Goal: Task Accomplishment & Management: Manage account settings

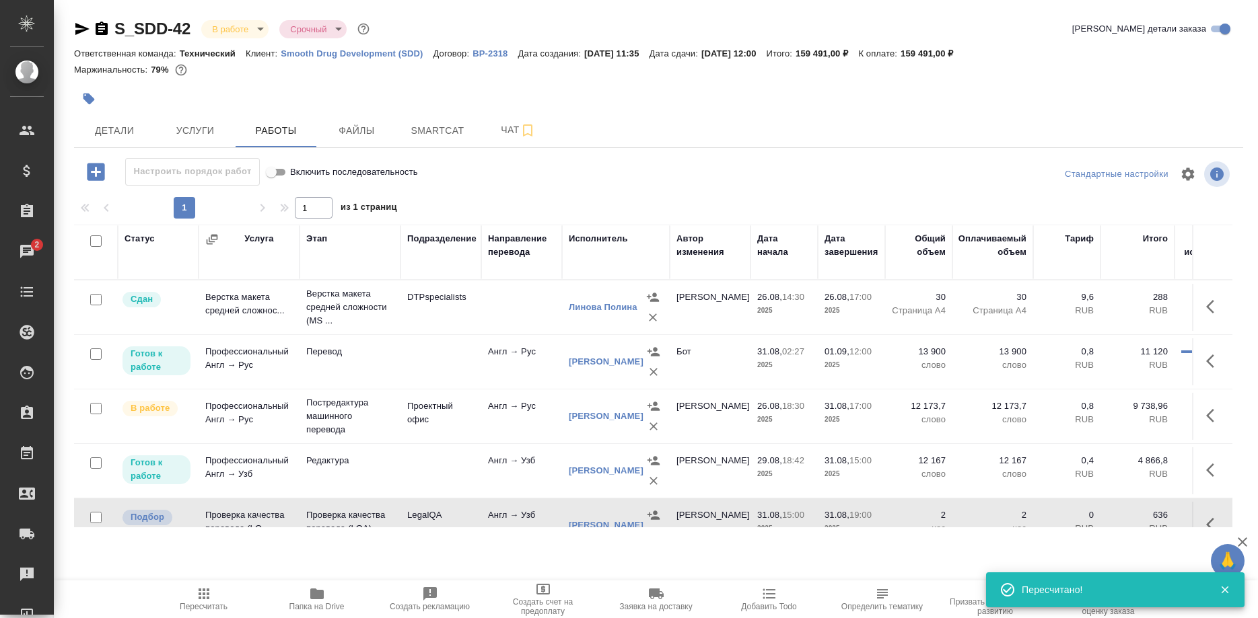
click at [318, 596] on icon "button" at bounding box center [316, 594] width 13 height 11
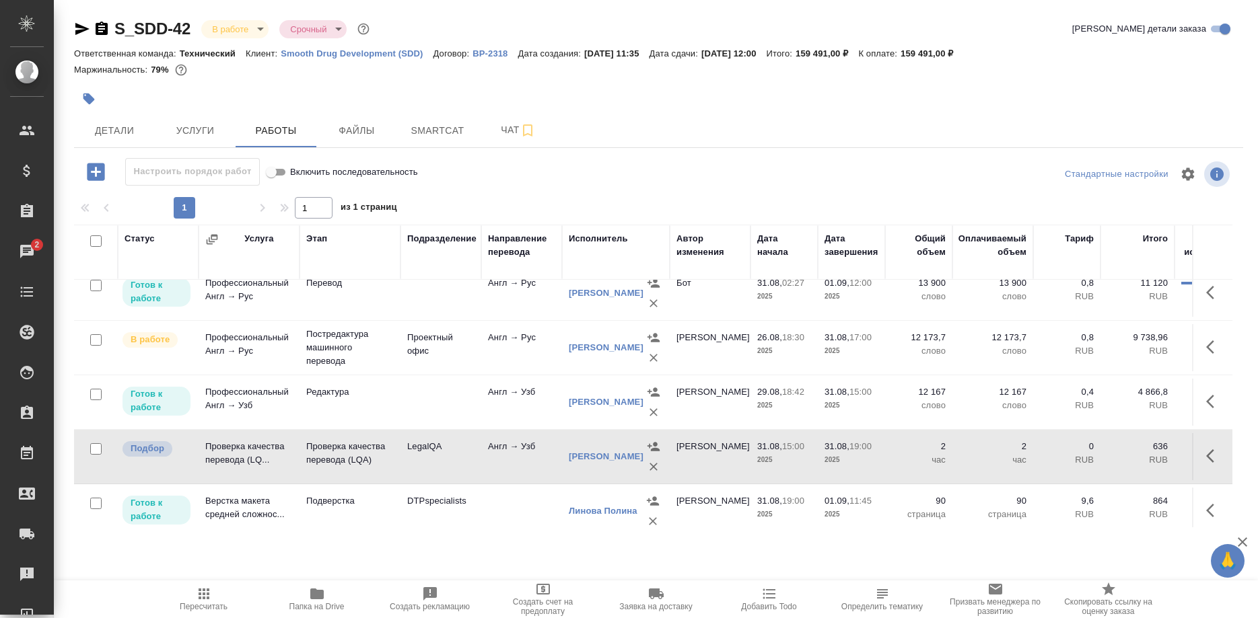
scroll to position [80, 0]
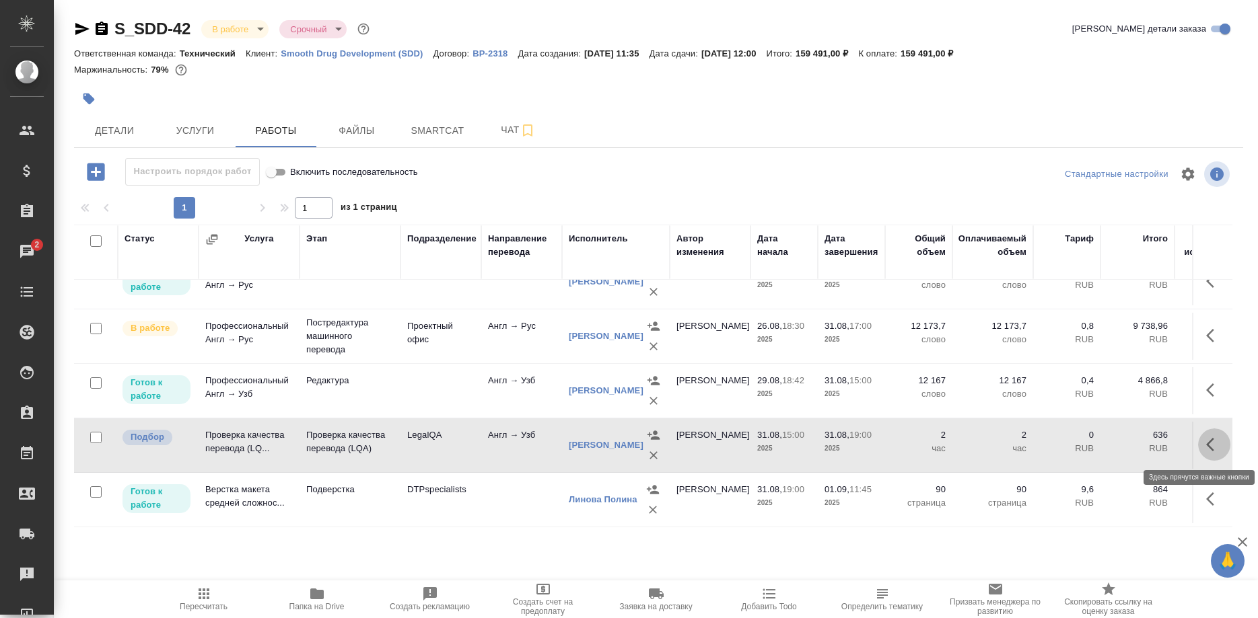
click at [1204, 442] on button "button" at bounding box center [1214, 445] width 32 height 32
click at [1107, 439] on icon "button" at bounding box center [1115, 445] width 16 height 16
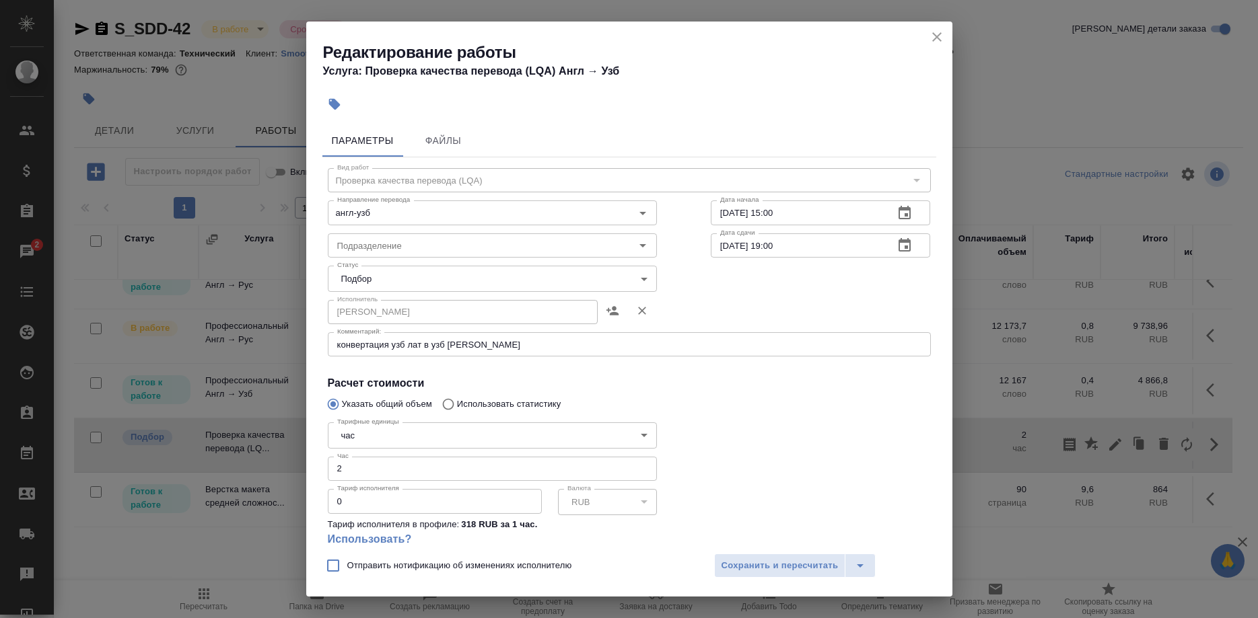
type input "LegalQA"
click at [515, 285] on body "🙏 .cls-1 fill:#fff; AWATERA [PERSON_NAME] Спецификации Заказы 2 Чаты Todo Проек…" at bounding box center [629, 309] width 1258 height 618
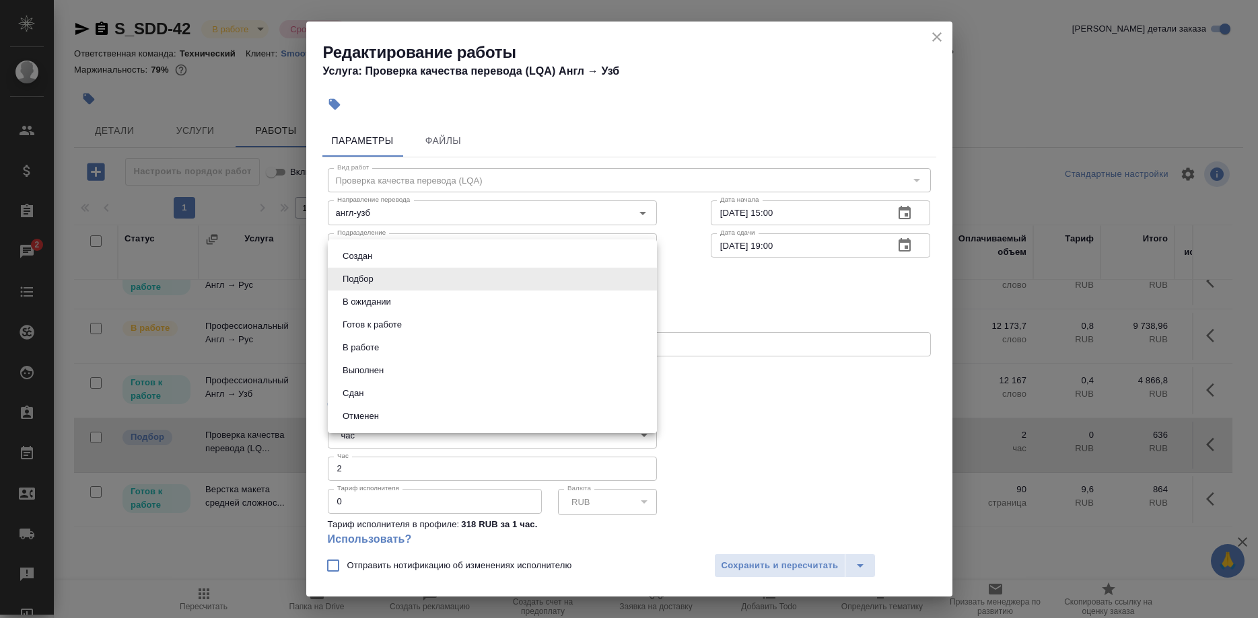
click at [491, 388] on li "Сдан" at bounding box center [492, 393] width 329 height 23
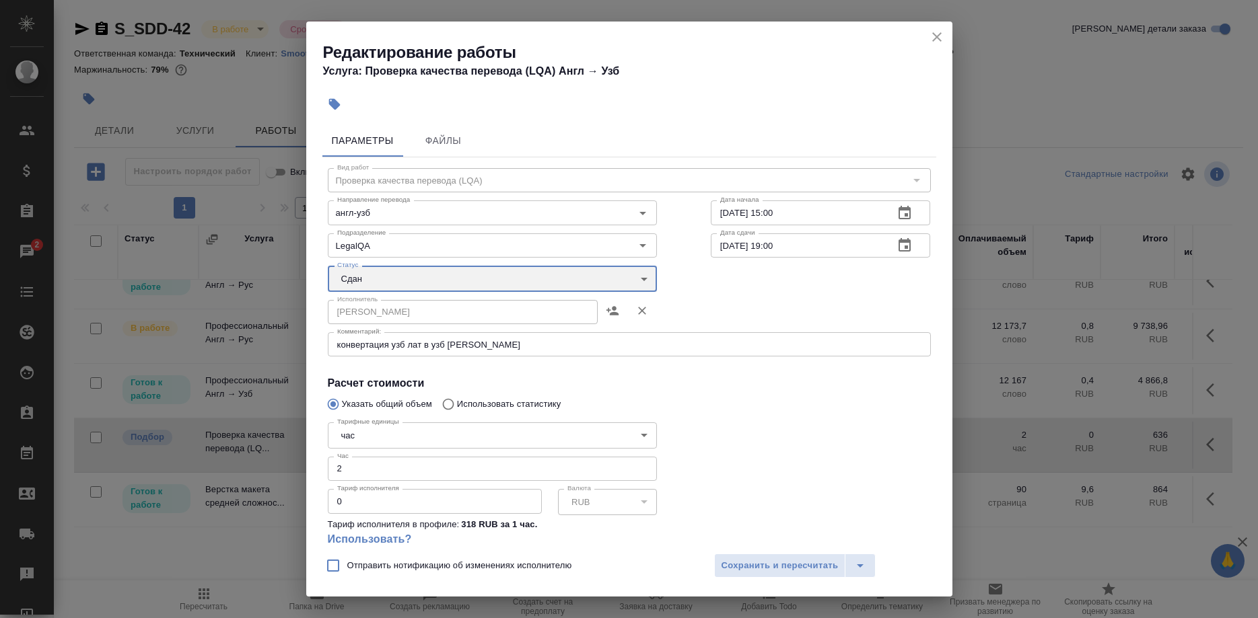
type input "closed"
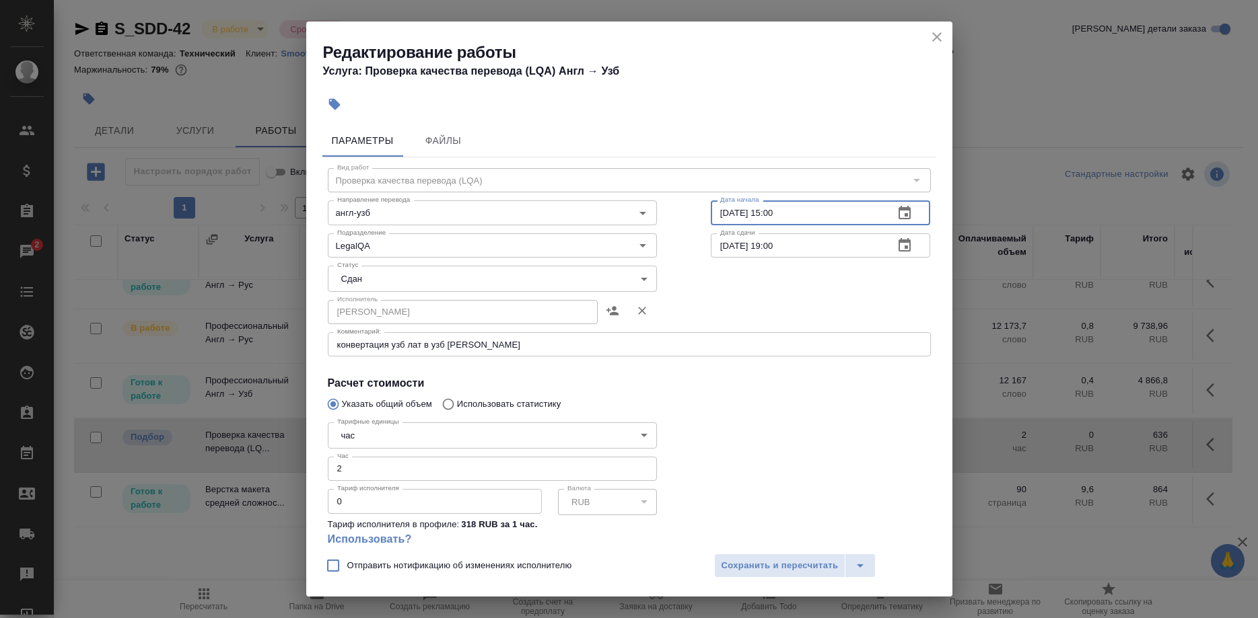
click at [785, 211] on input "[DATE] 15:00" at bounding box center [797, 213] width 173 height 24
type input "[DATE] 15:45"
click at [763, 245] on input "[DATE] 19:00" at bounding box center [797, 245] width 173 height 24
type input "[DATE] 21:30"
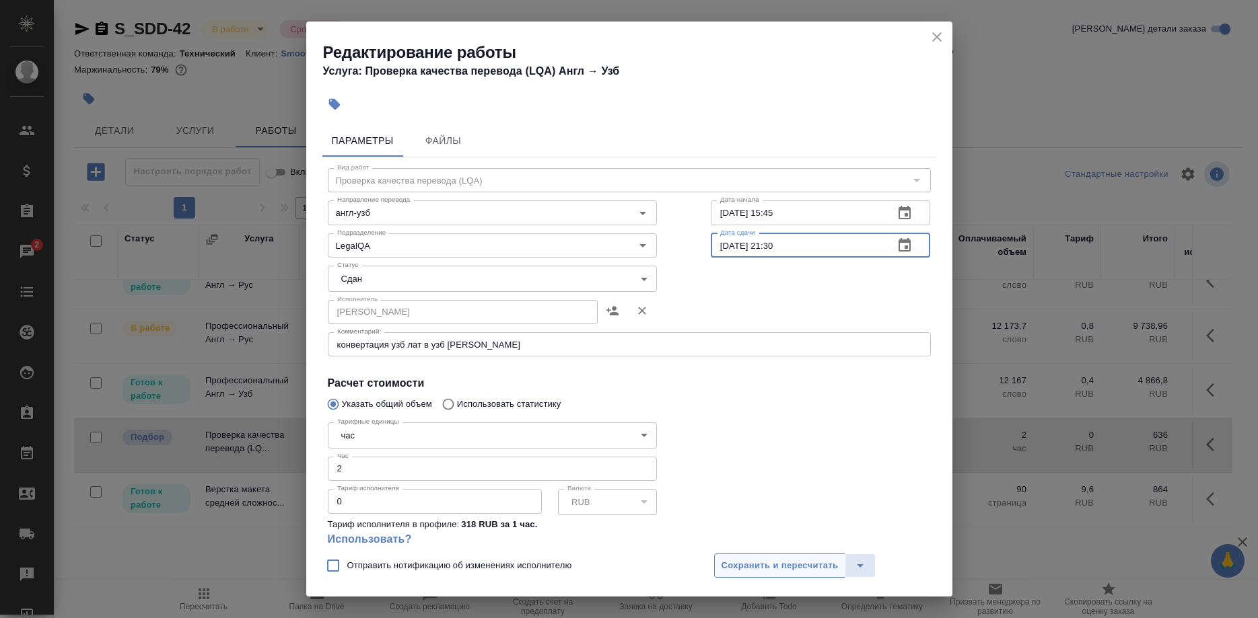
click at [793, 563] on span "Сохранить и пересчитать" at bounding box center [779, 565] width 117 height 15
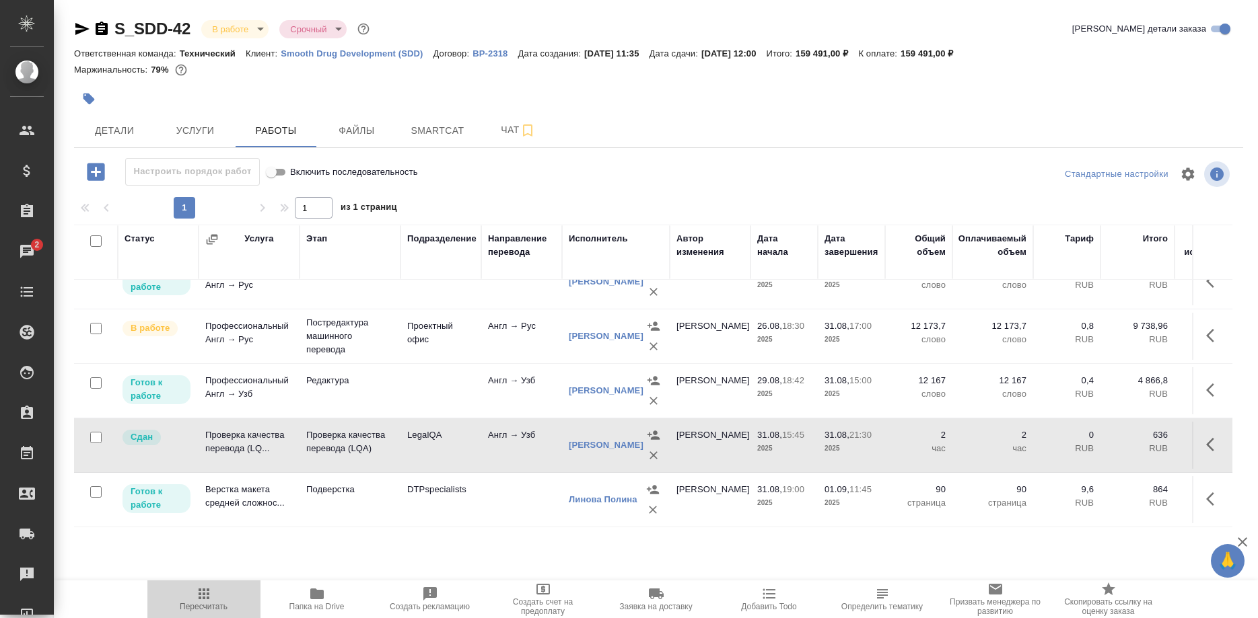
click at [196, 593] on icon "button" at bounding box center [204, 594] width 16 height 16
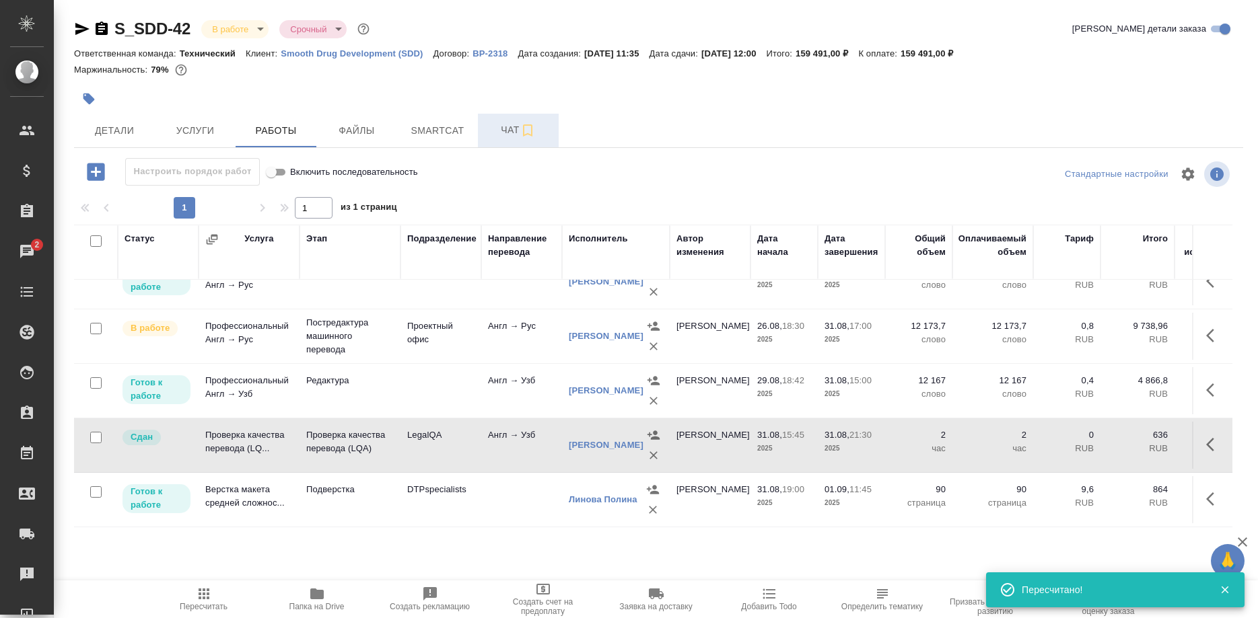
click at [491, 127] on span "Чат" at bounding box center [518, 130] width 65 height 17
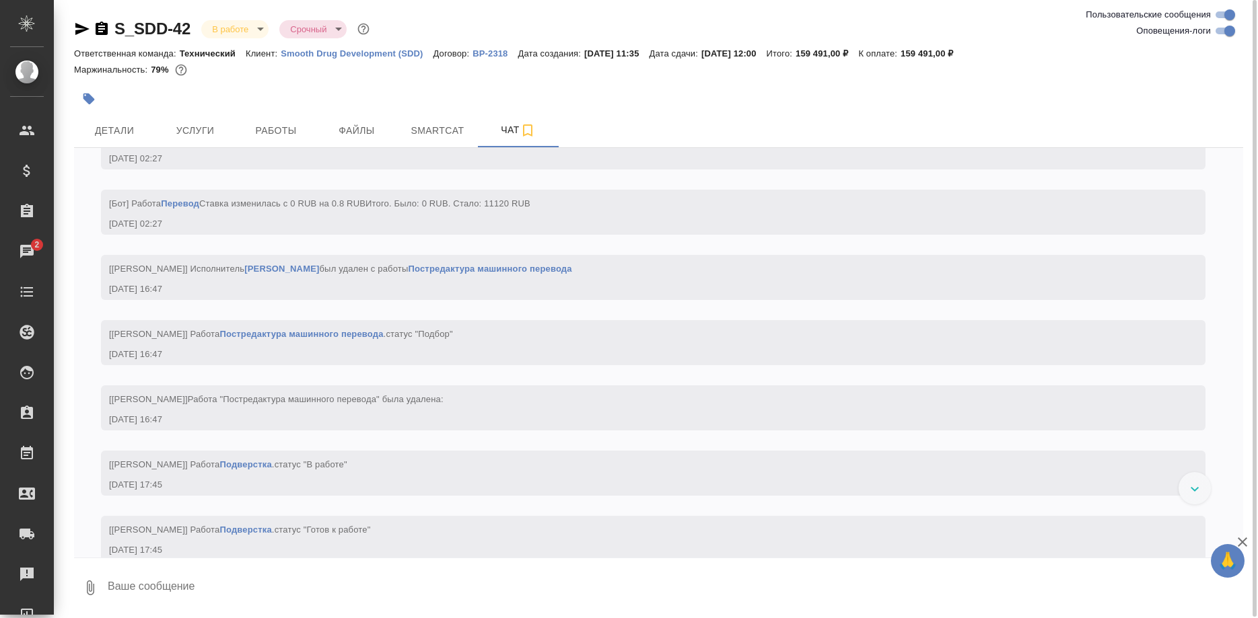
scroll to position [11450, 0]
